Goal: Information Seeking & Learning: Learn about a topic

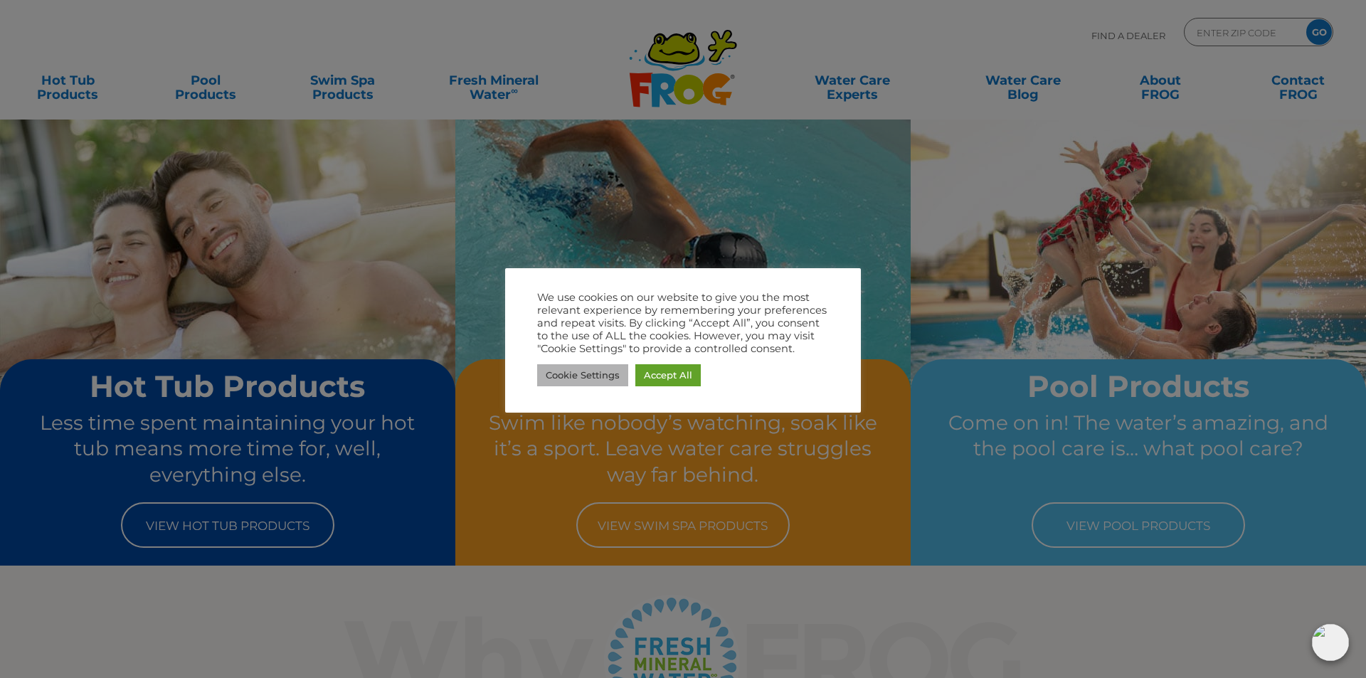
click at [604, 377] on link "Cookie Settings" at bounding box center [582, 375] width 91 height 22
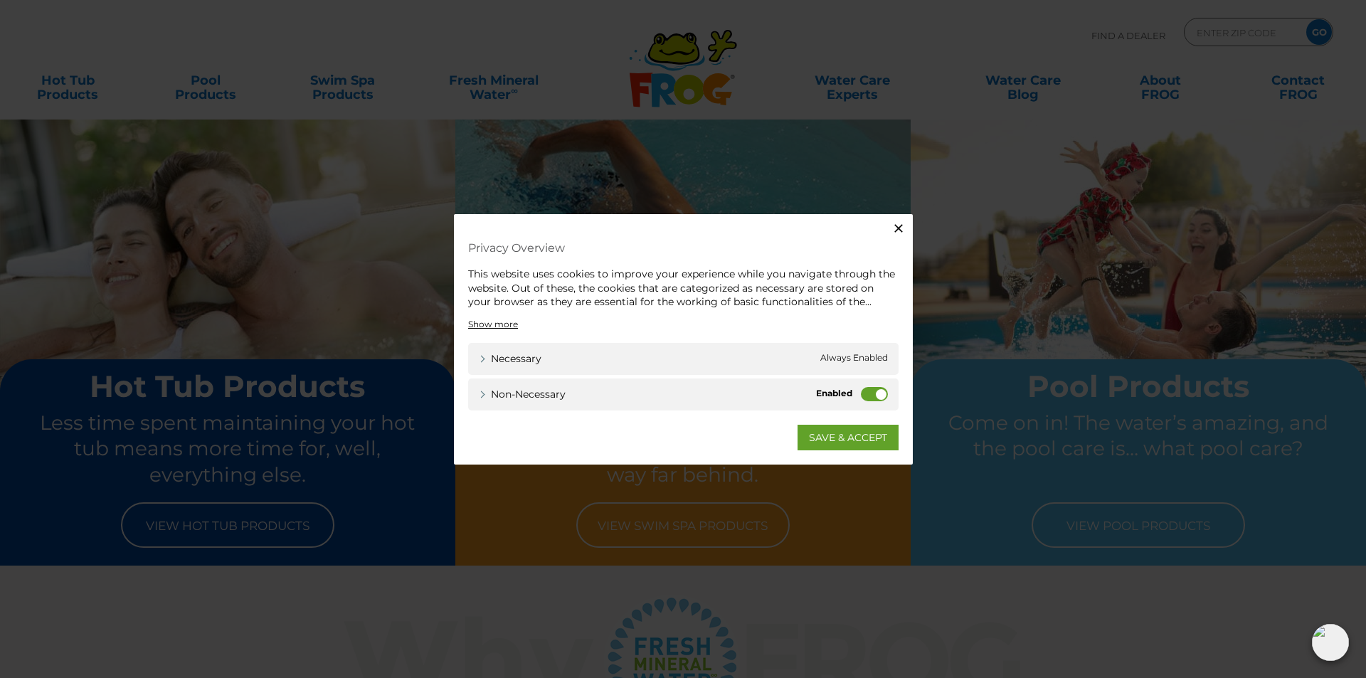
click at [864, 391] on label "Non-necessary" at bounding box center [874, 393] width 27 height 14
click at [0, 0] on input "Non-necessary" at bounding box center [0, 0] width 0 height 0
click at [839, 434] on link "SAVE & ACCEPT" at bounding box center [848, 437] width 101 height 26
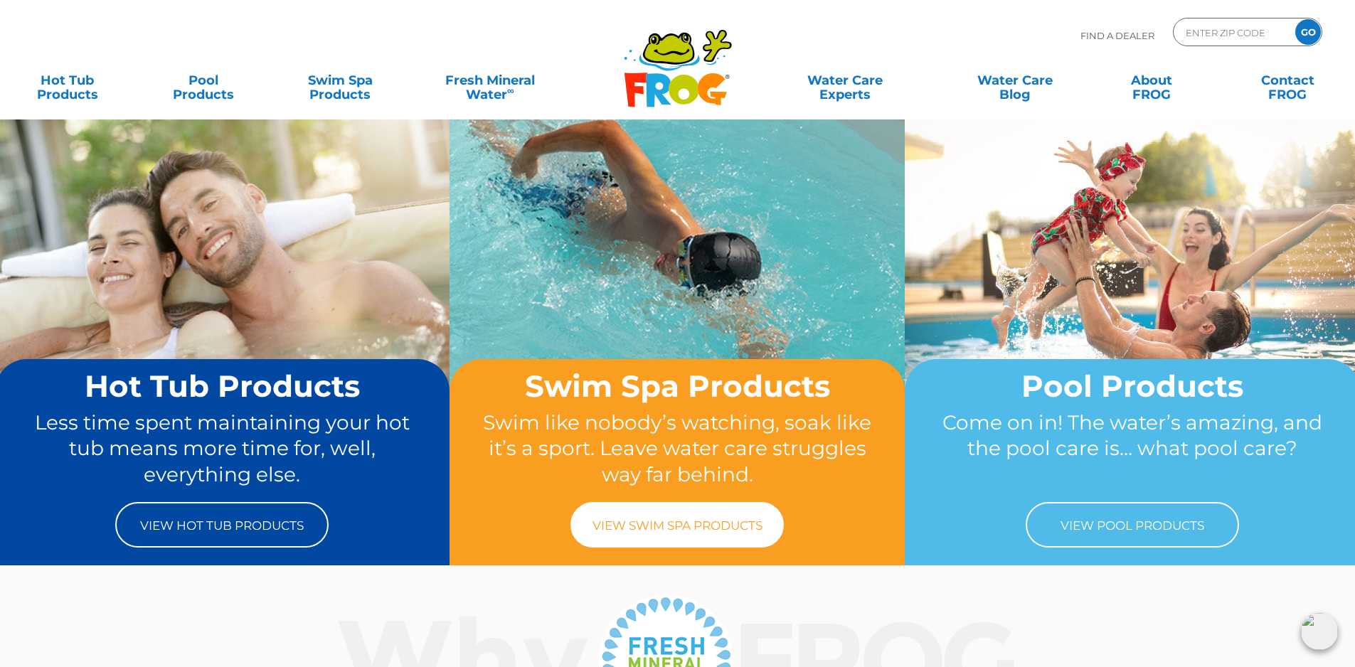
click at [648, 514] on link "View Swim Spa Products" at bounding box center [677, 525] width 213 height 46
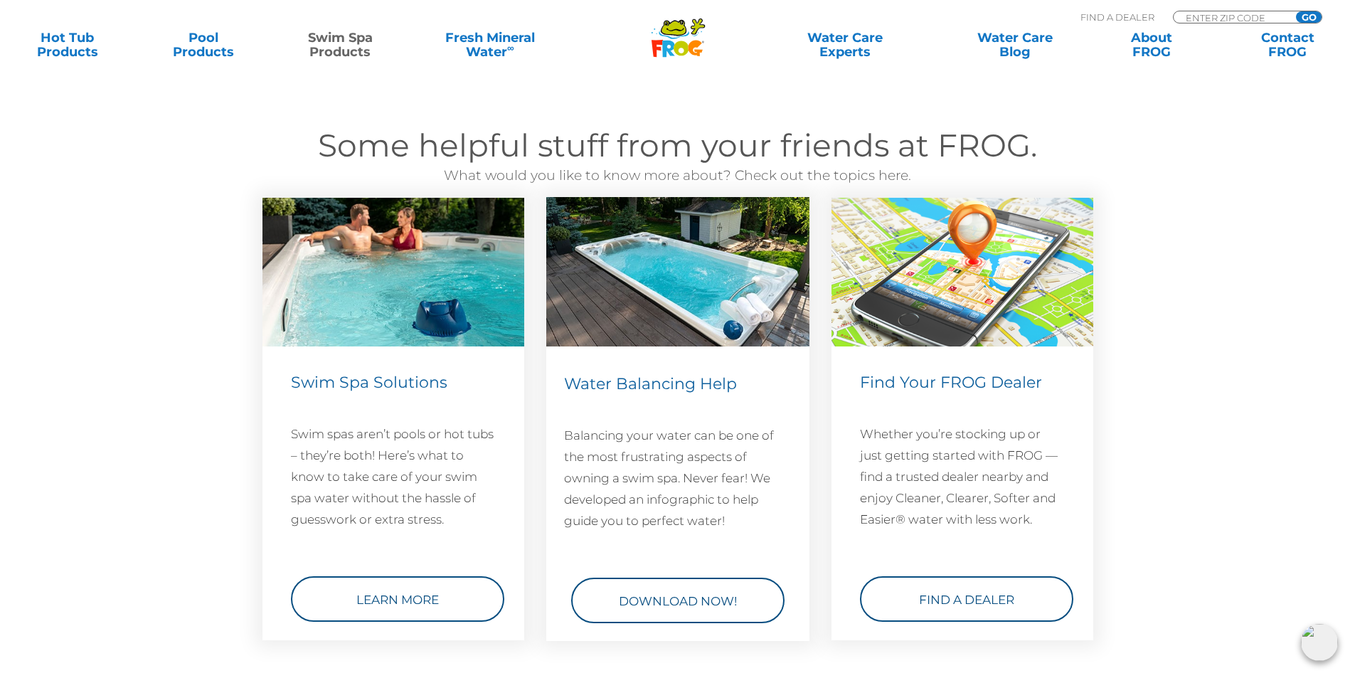
scroll to position [1304, 0]
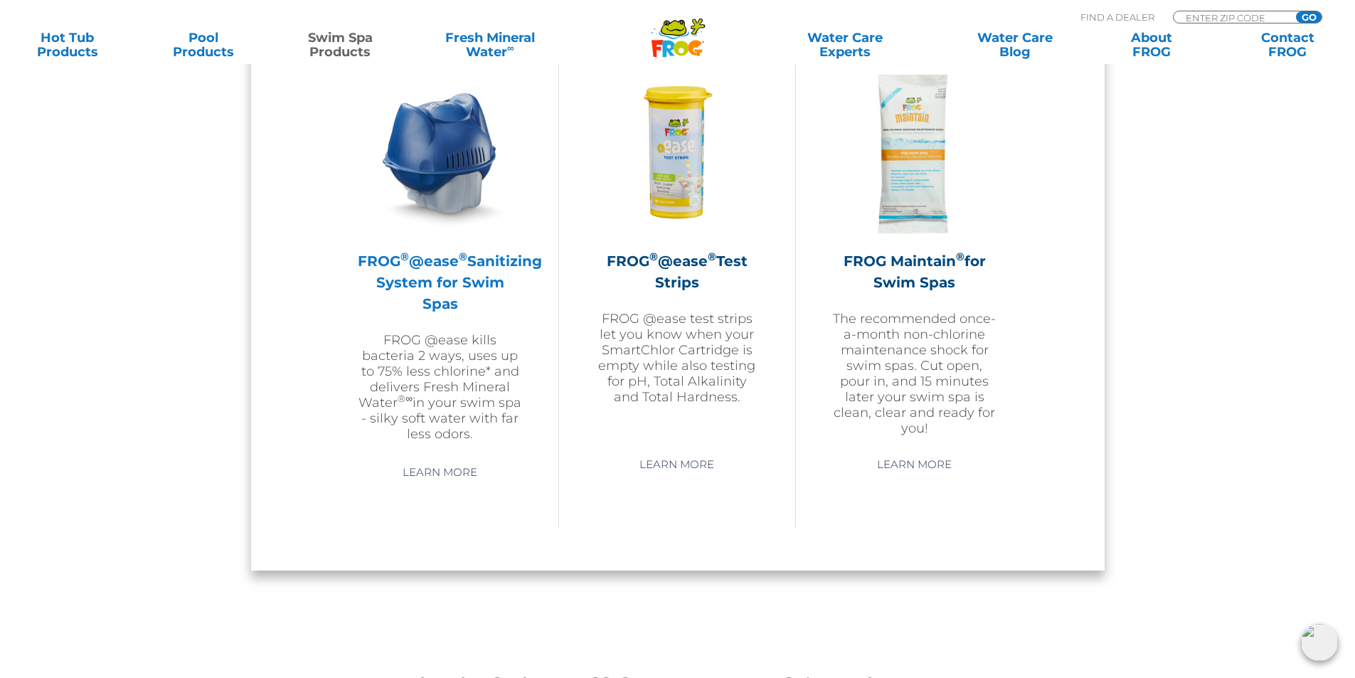
click at [448, 264] on h2 "FROG ® @ease ® Sanitizing System for Swim Spas" at bounding box center [440, 282] width 165 height 64
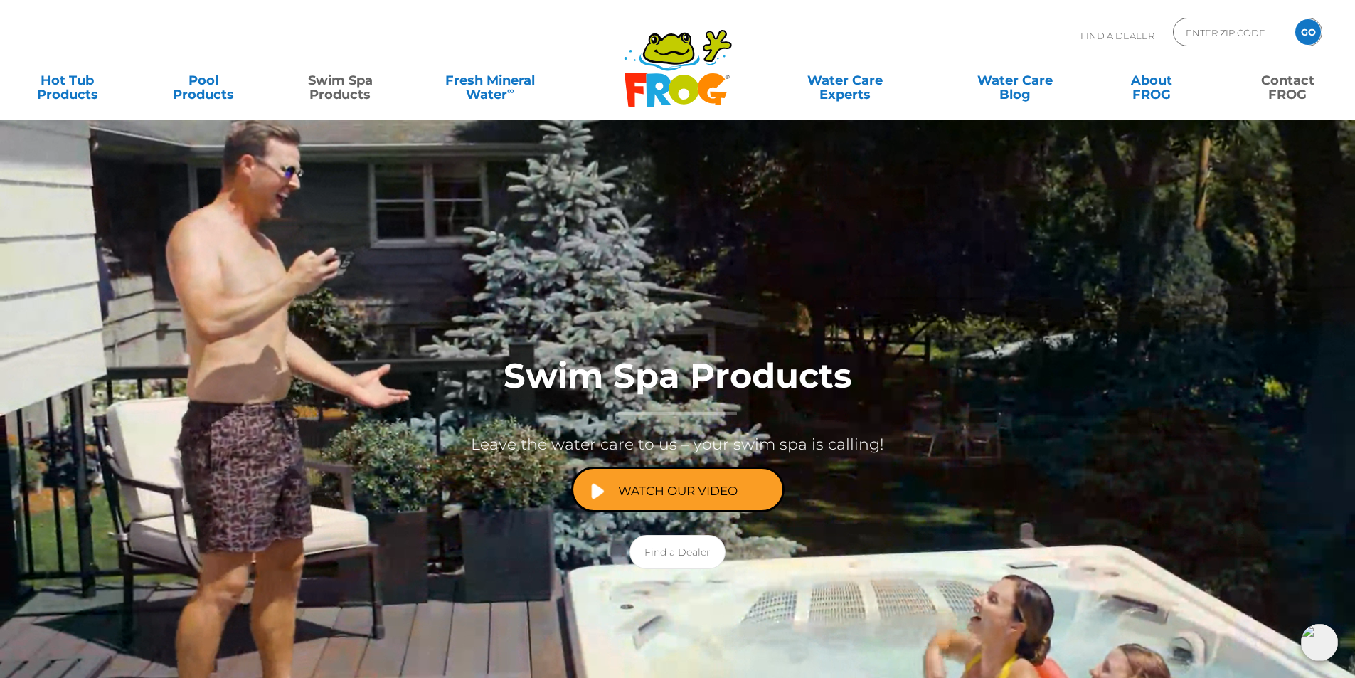
click at [1273, 90] on link "Contact FROG" at bounding box center [1288, 80] width 106 height 28
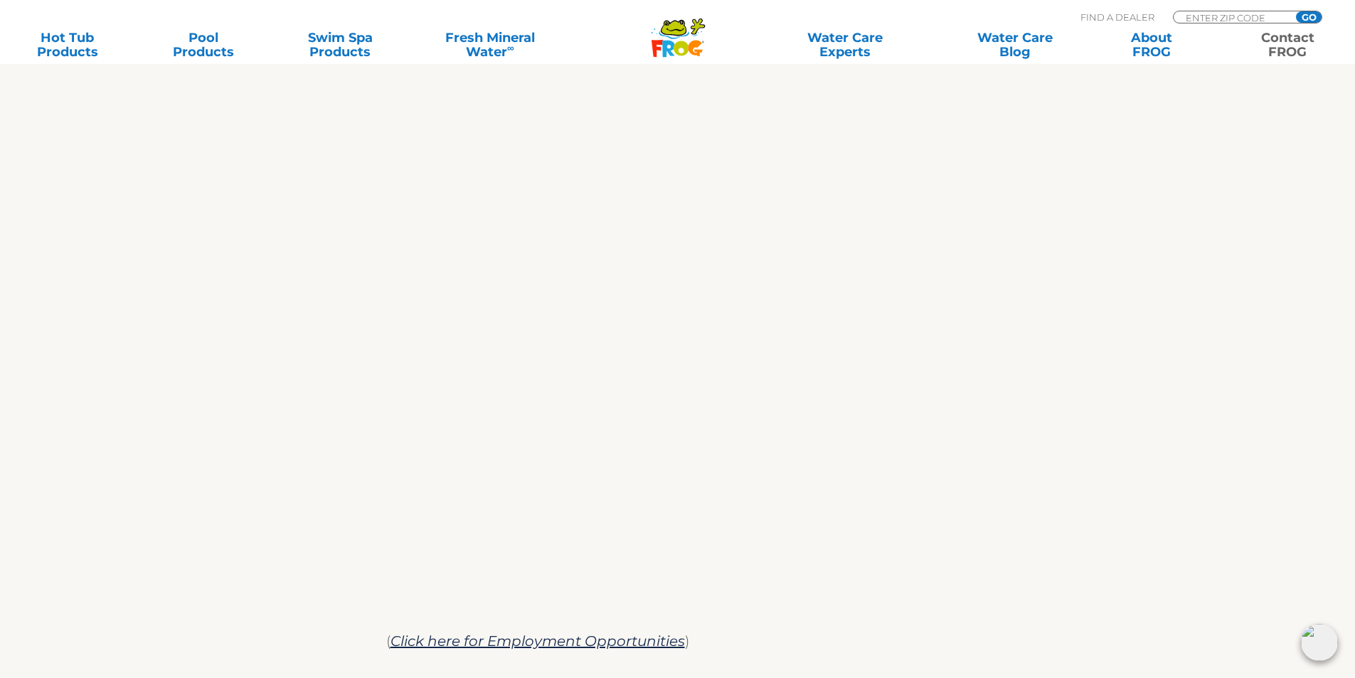
scroll to position [718, 0]
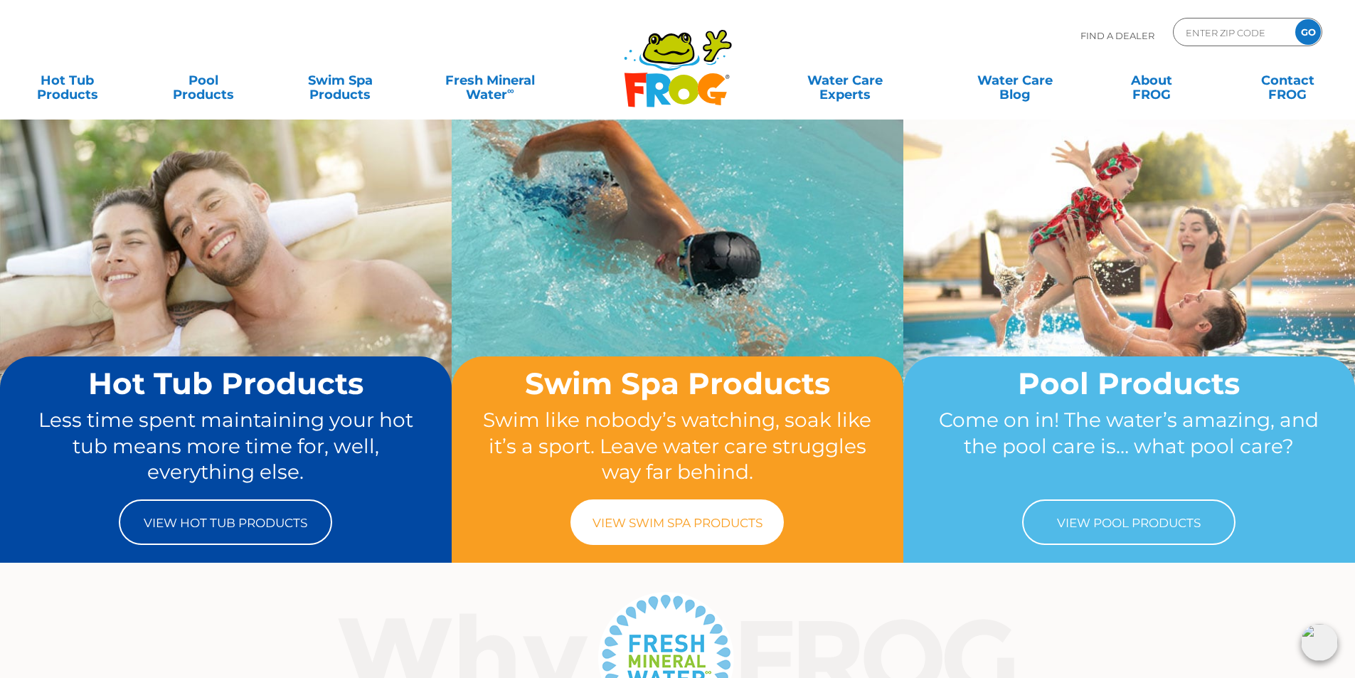
click at [677, 528] on link "View Swim Spa Products" at bounding box center [677, 522] width 213 height 46
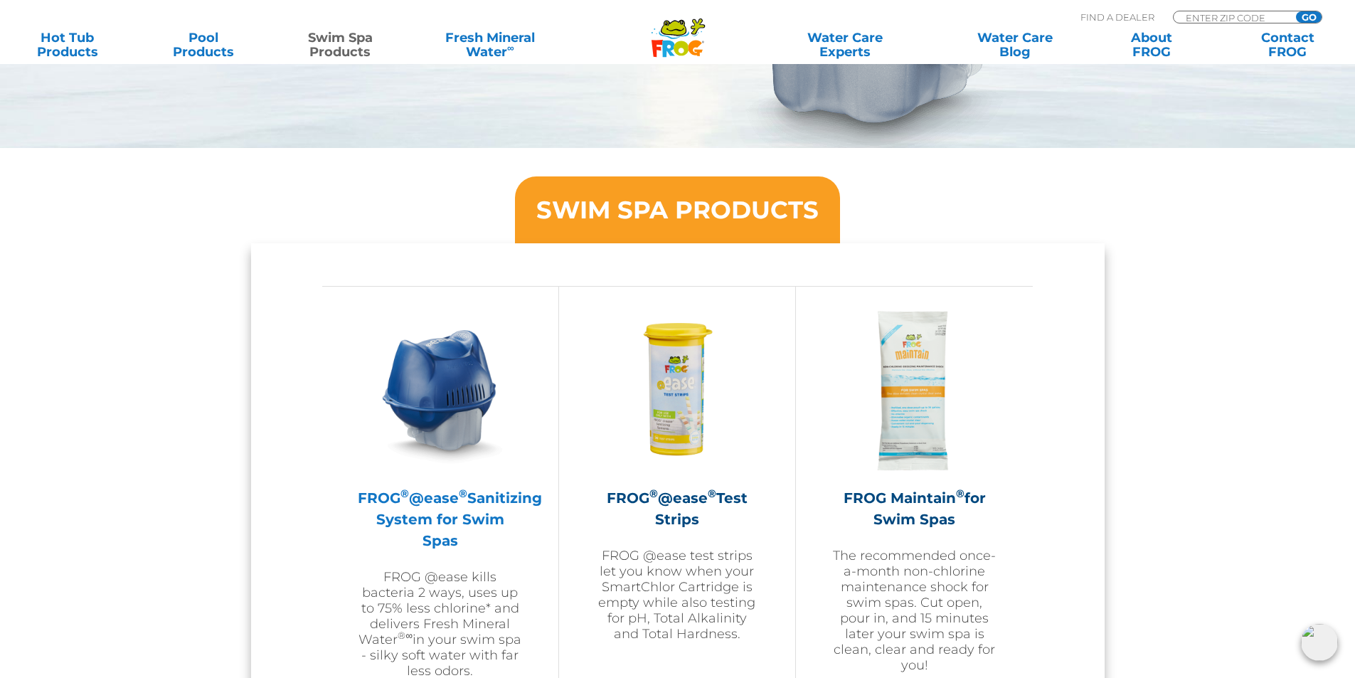
scroll to position [1186, 0]
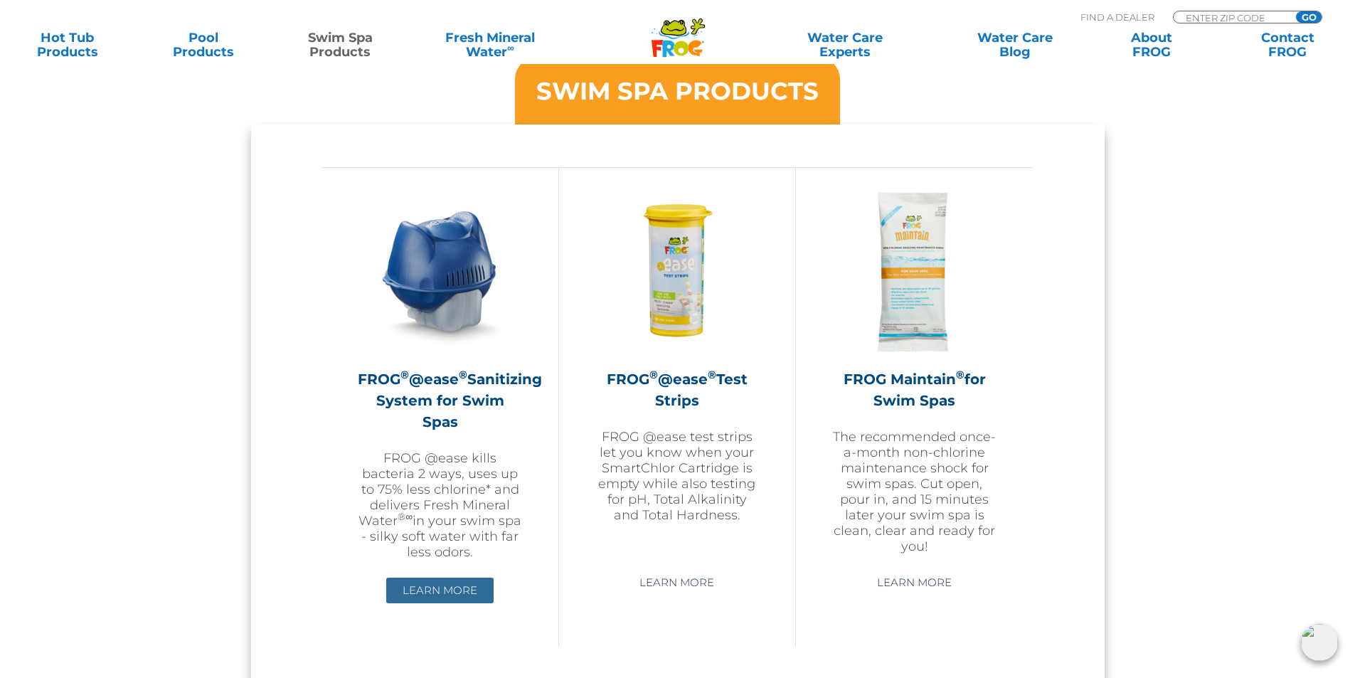
click at [466, 578] on link "Learn More" at bounding box center [439, 591] width 107 height 26
